Goal: Transaction & Acquisition: Purchase product/service

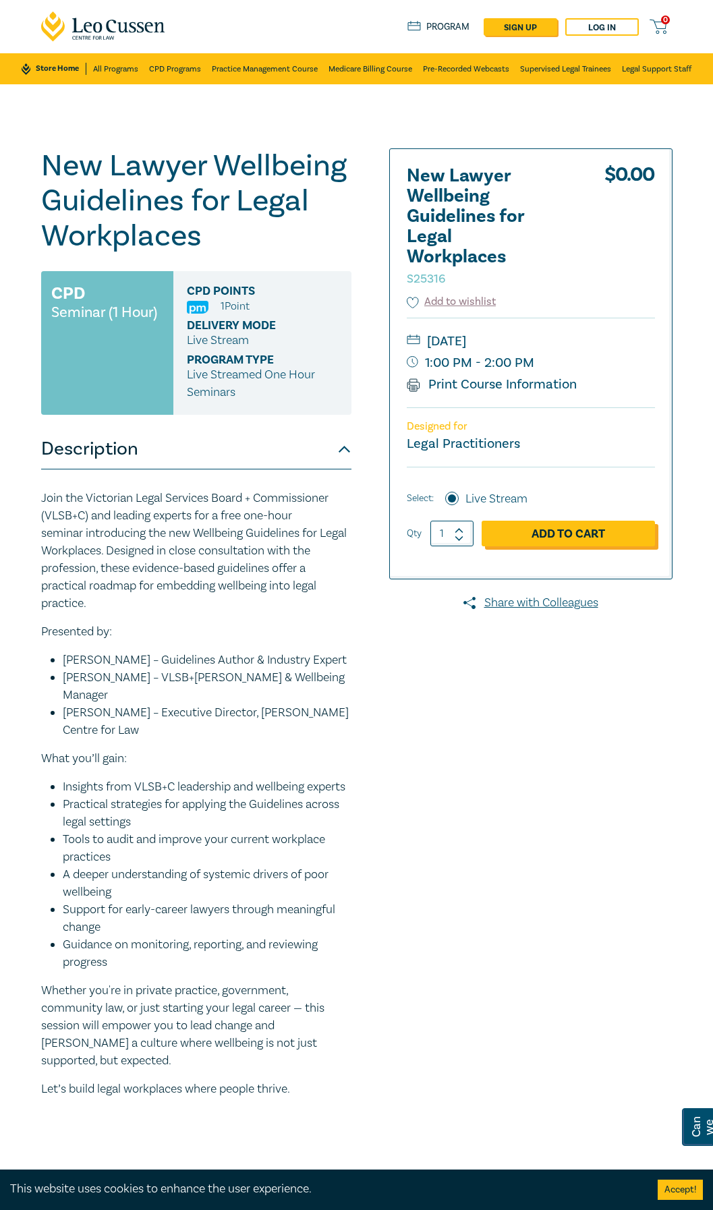
click at [413, 276] on link "Add to Cart" at bounding box center [568, 534] width 173 height 26
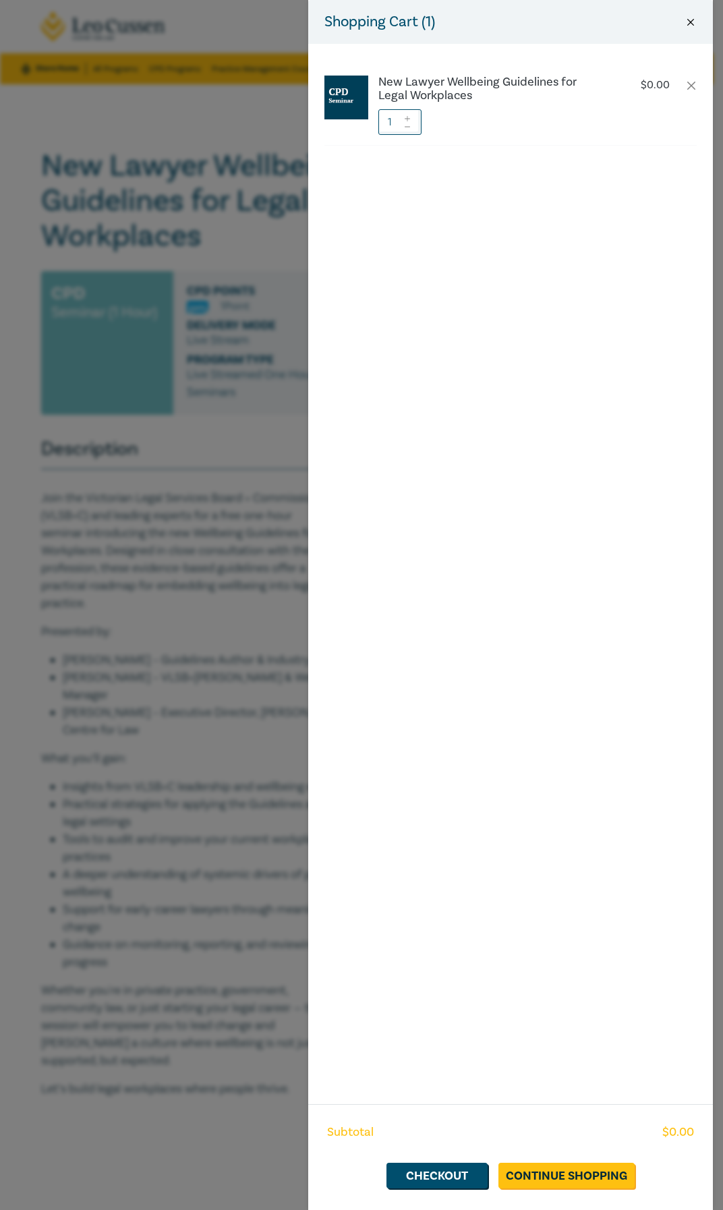
click at [413, 23] on button "Close" at bounding box center [691, 22] width 12 height 12
